Goal: Check status

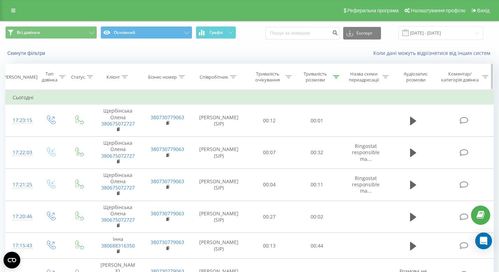
click at [336, 75] on icon at bounding box center [336, 76] width 6 height 3
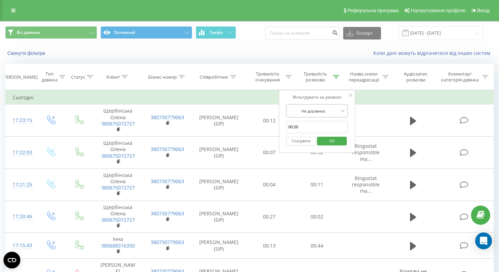
click at [331, 114] on div "Не дорівнює" at bounding box center [313, 111] width 51 height 10
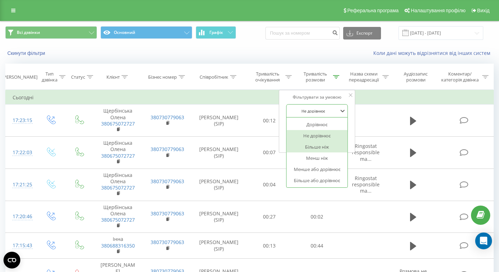
click at [324, 146] on div "Більше ніж" at bounding box center [317, 146] width 61 height 11
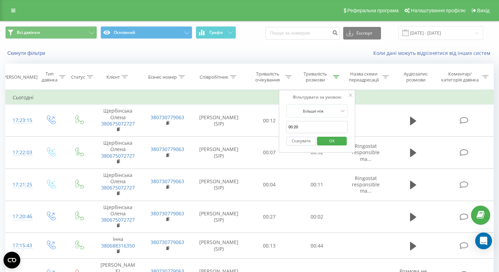
click at [325, 140] on span "OK" at bounding box center [332, 140] width 20 height 11
